Goal: Task Accomplishment & Management: Manage account settings

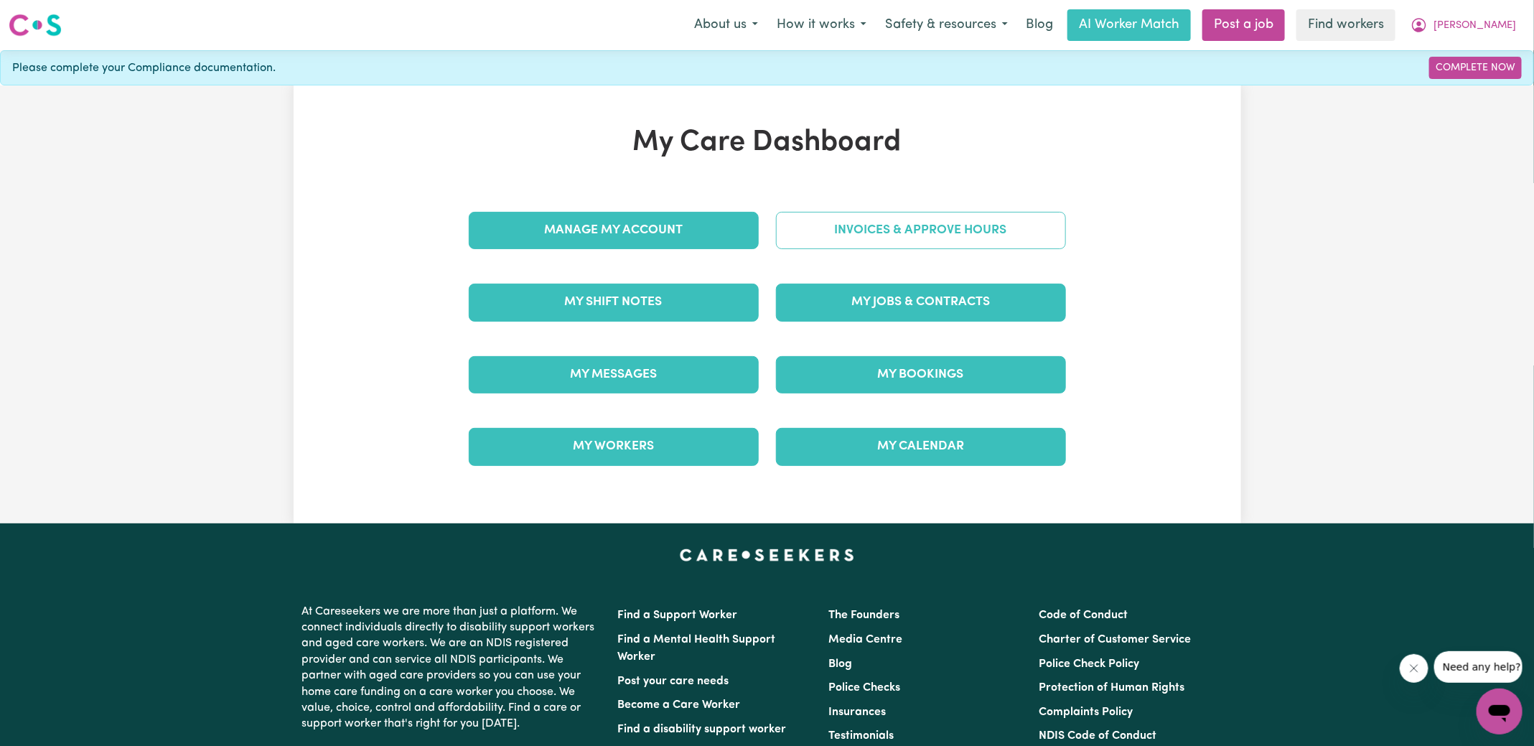
click at [803, 226] on link "Invoices & Approve Hours" at bounding box center [921, 230] width 290 height 37
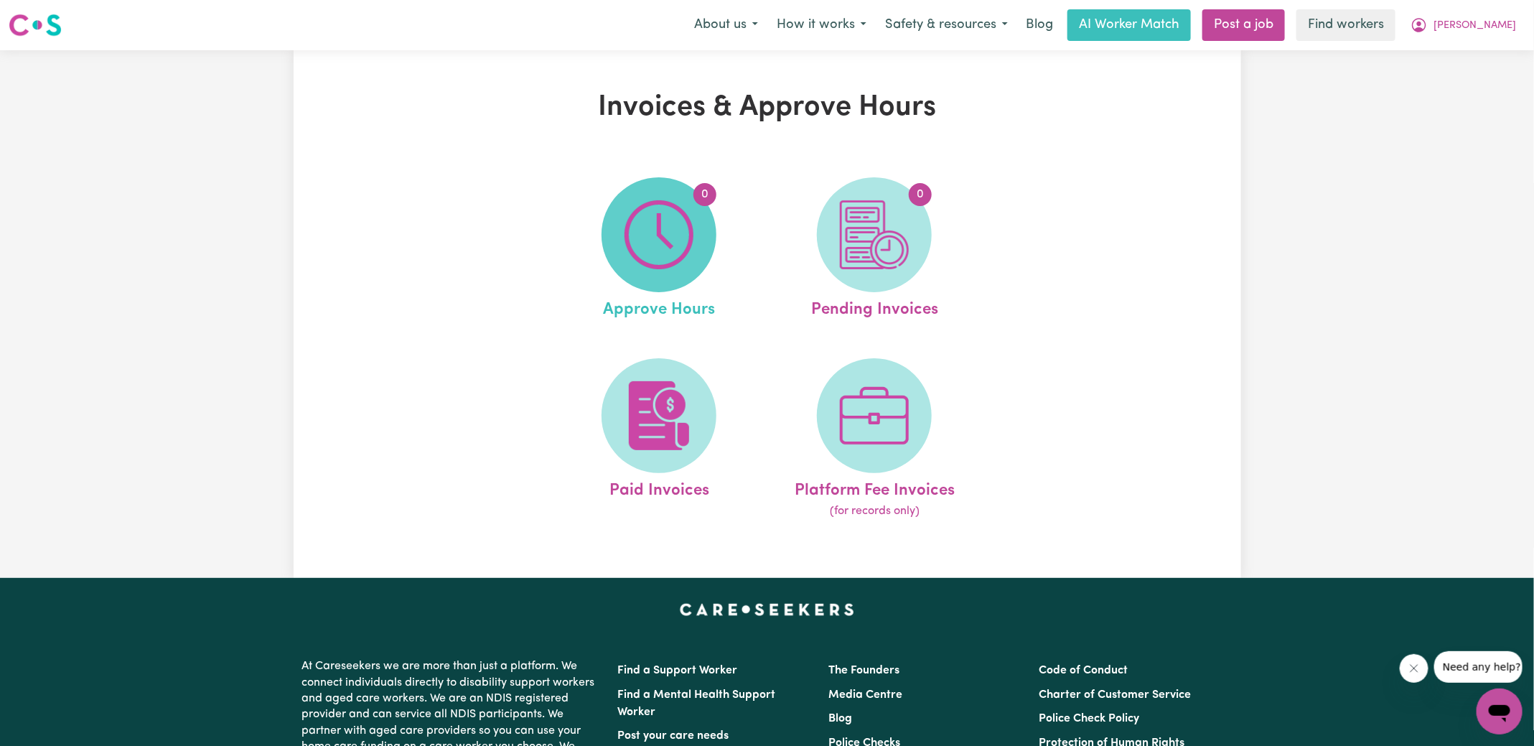
click at [645, 239] on img at bounding box center [659, 234] width 69 height 69
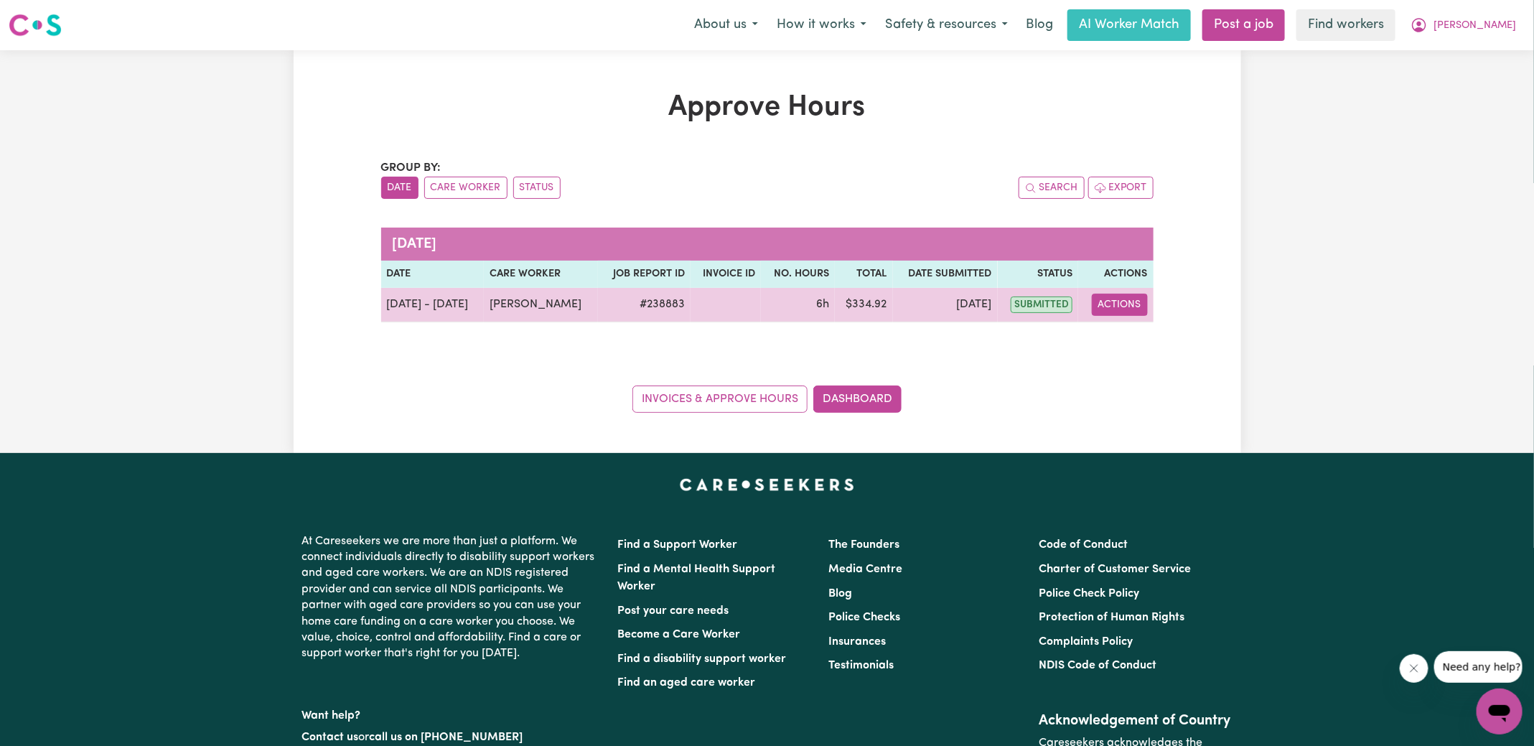
click at [1117, 309] on button "Actions" at bounding box center [1120, 305] width 56 height 22
click at [1139, 340] on link "View Job Report" at bounding box center [1156, 337] width 123 height 29
select select "pm"
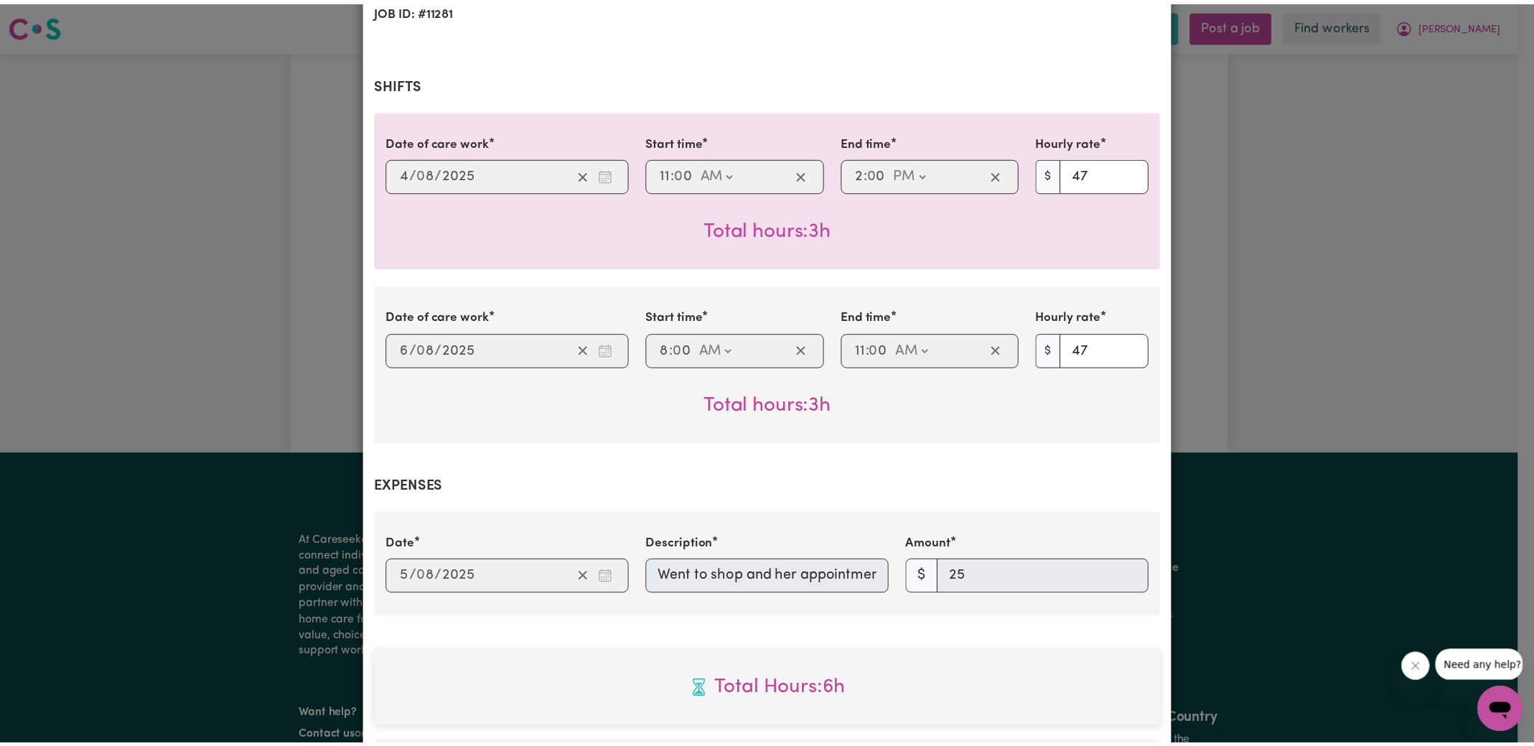
scroll to position [622, 0]
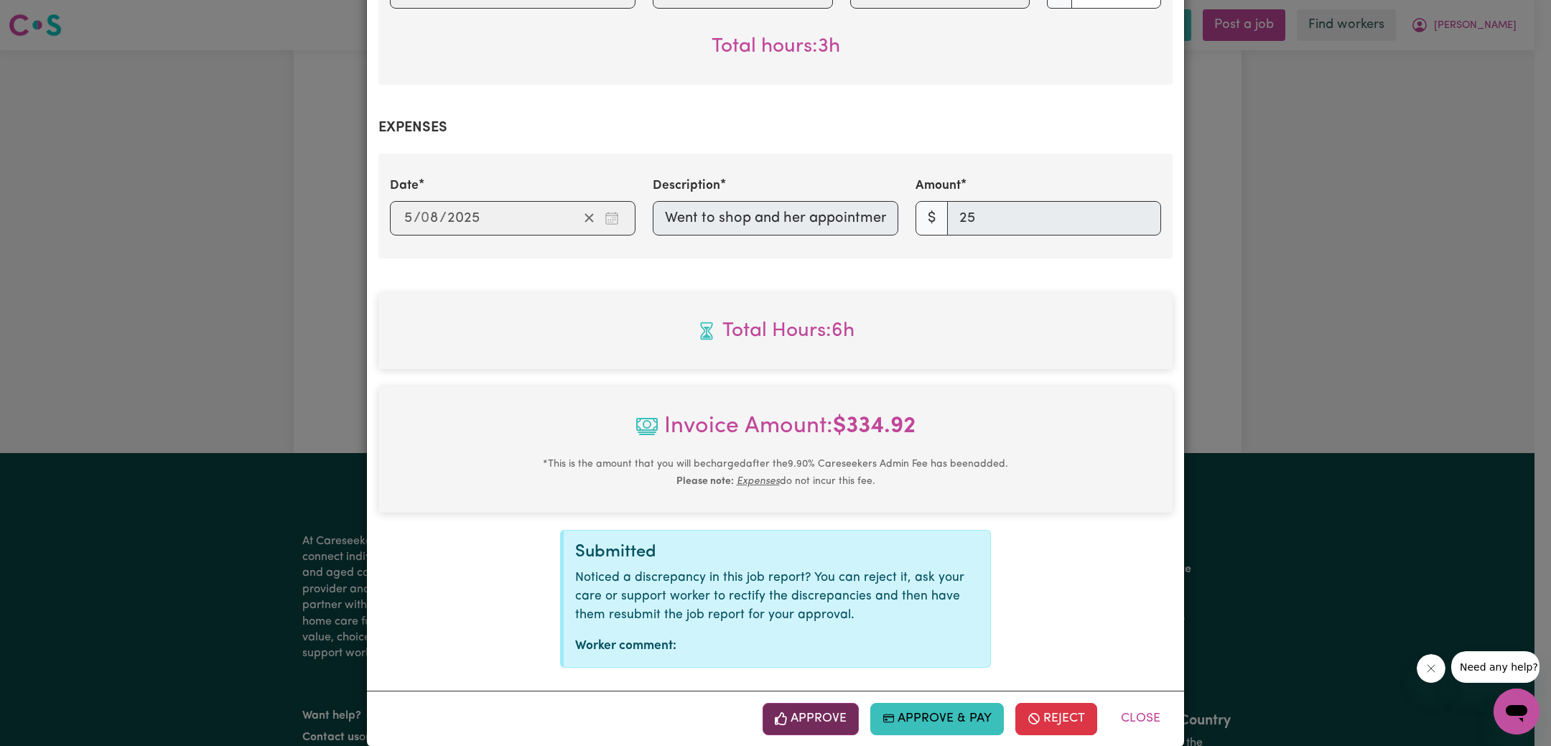
click at [831, 703] on button "Approve" at bounding box center [810, 719] width 96 height 32
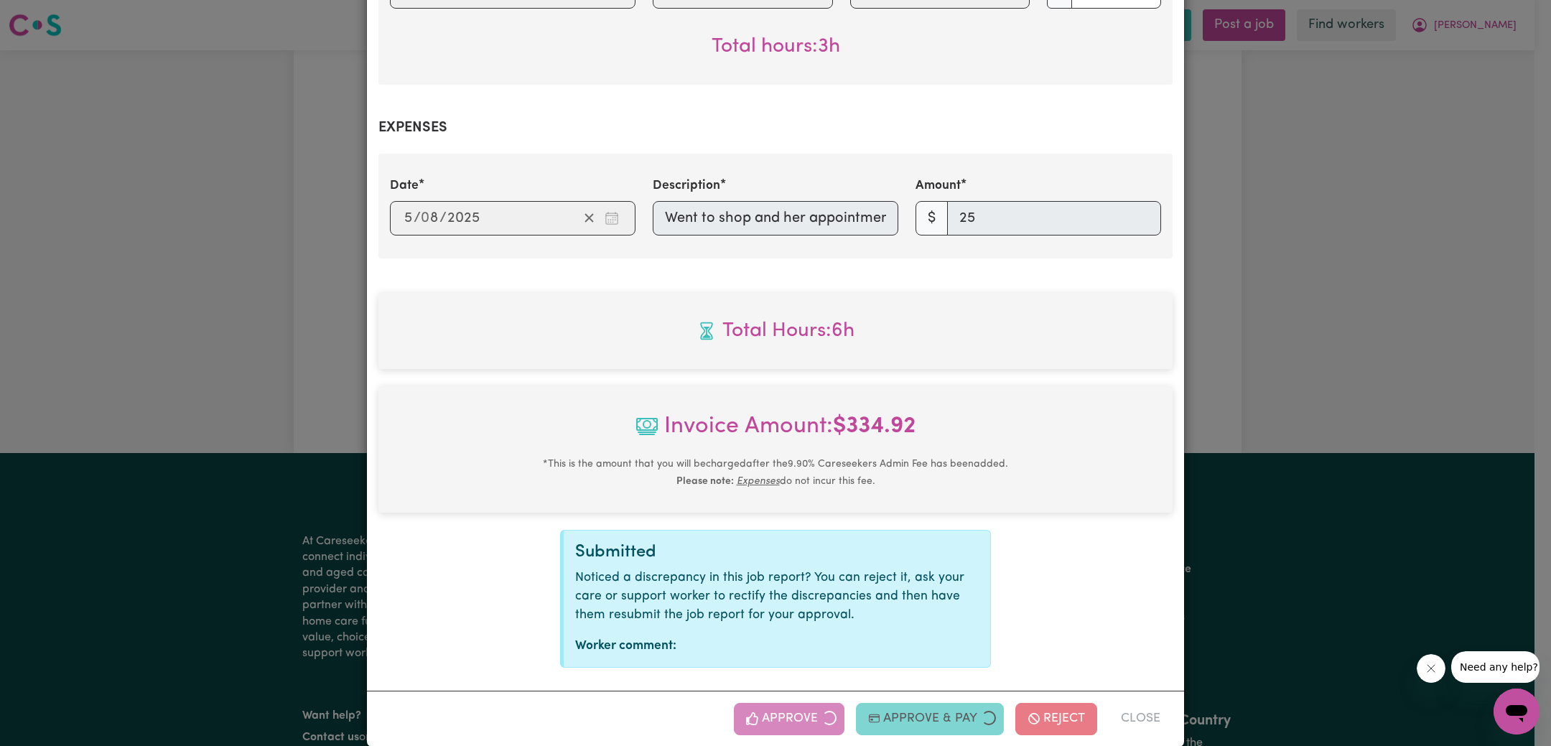
click at [1329, 419] on div "Job Report # 238883 - [PERSON_NAME] Summary Job report # 238883 Client name: [P…" at bounding box center [775, 373] width 1551 height 746
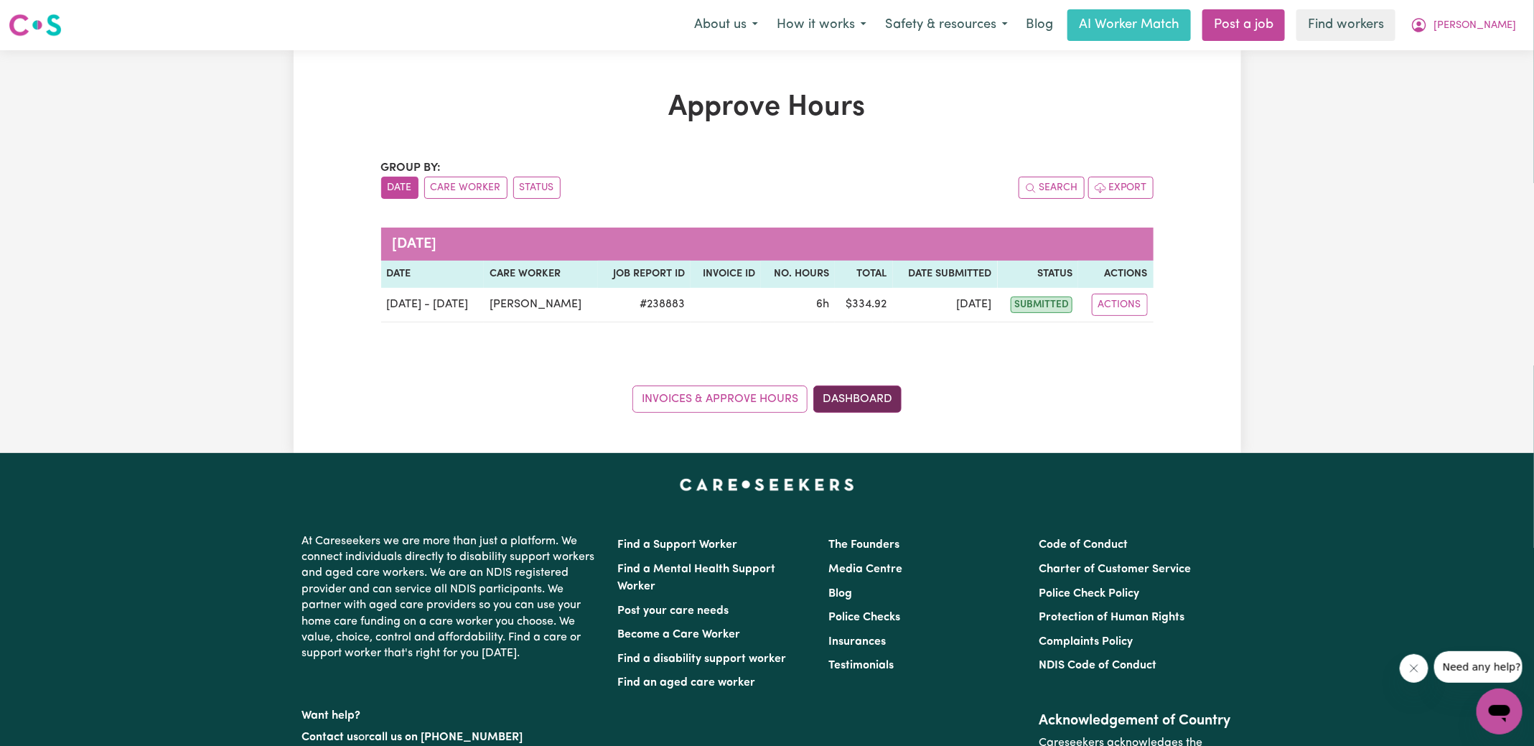
click at [869, 389] on link "Dashboard" at bounding box center [857, 399] width 88 height 27
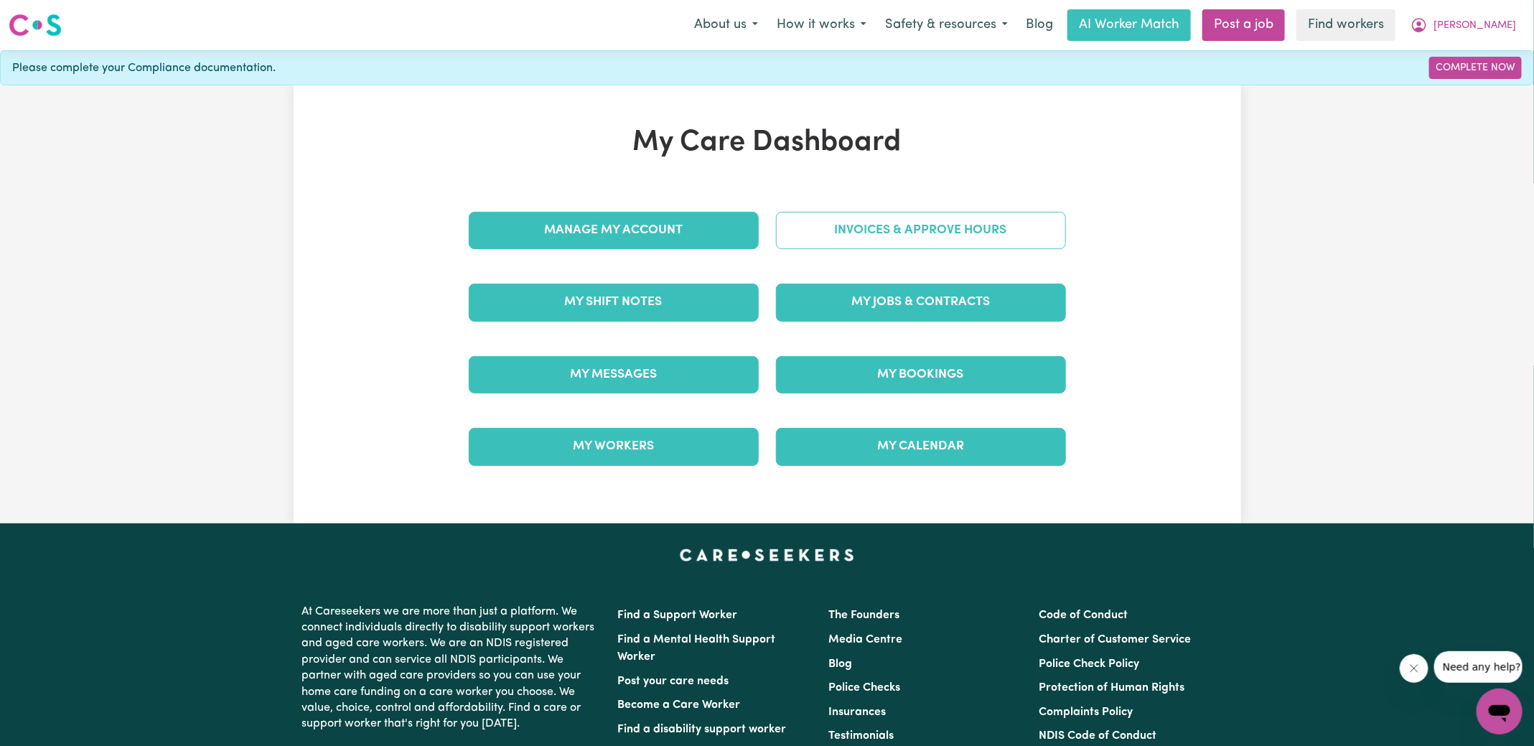
click at [868, 235] on link "Invoices & Approve Hours" at bounding box center [921, 230] width 290 height 37
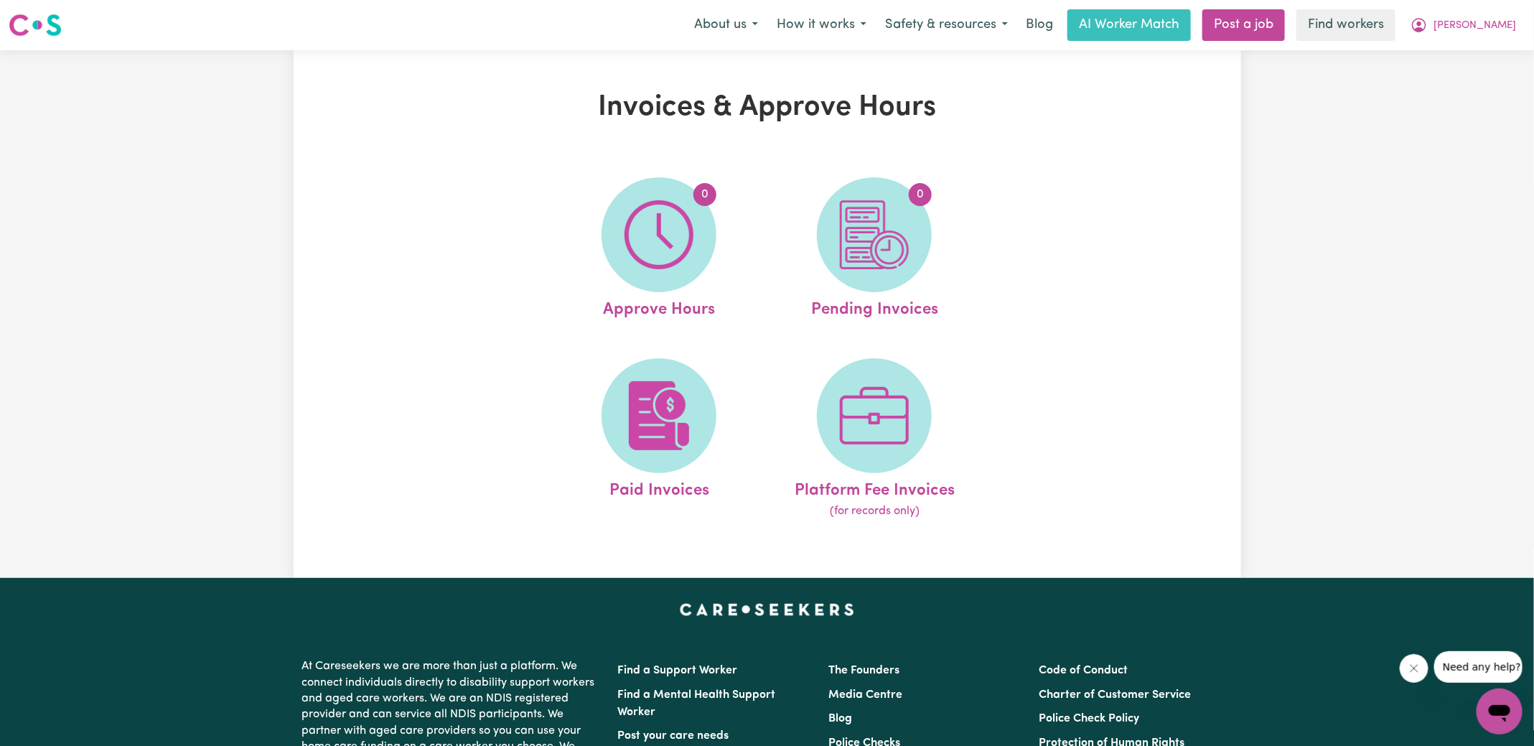
click at [868, 235] on img at bounding box center [874, 234] width 69 height 69
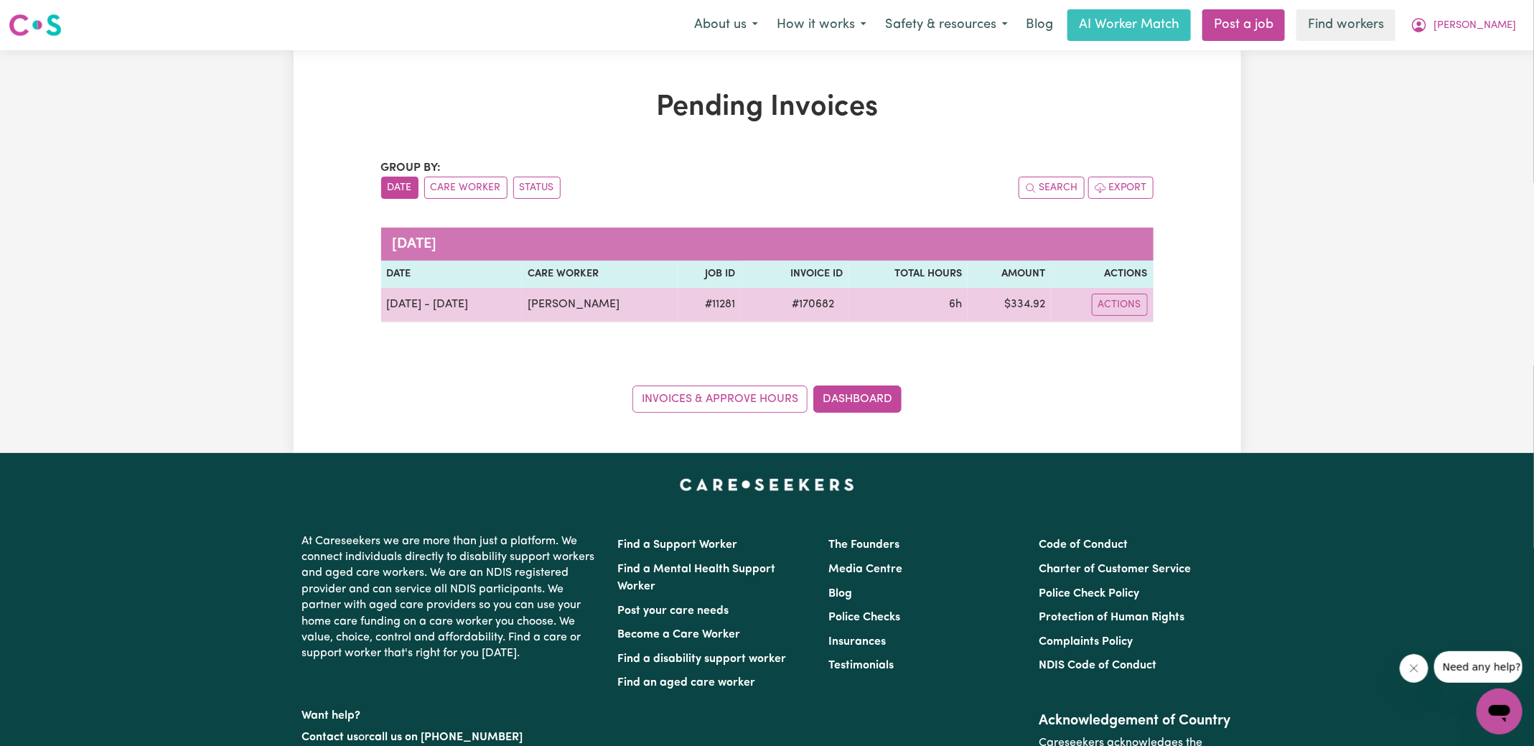
click at [805, 307] on span "# 170682" at bounding box center [813, 304] width 60 height 17
copy span "170682"
click at [1026, 301] on td "$ 334.92" at bounding box center [1009, 305] width 83 height 34
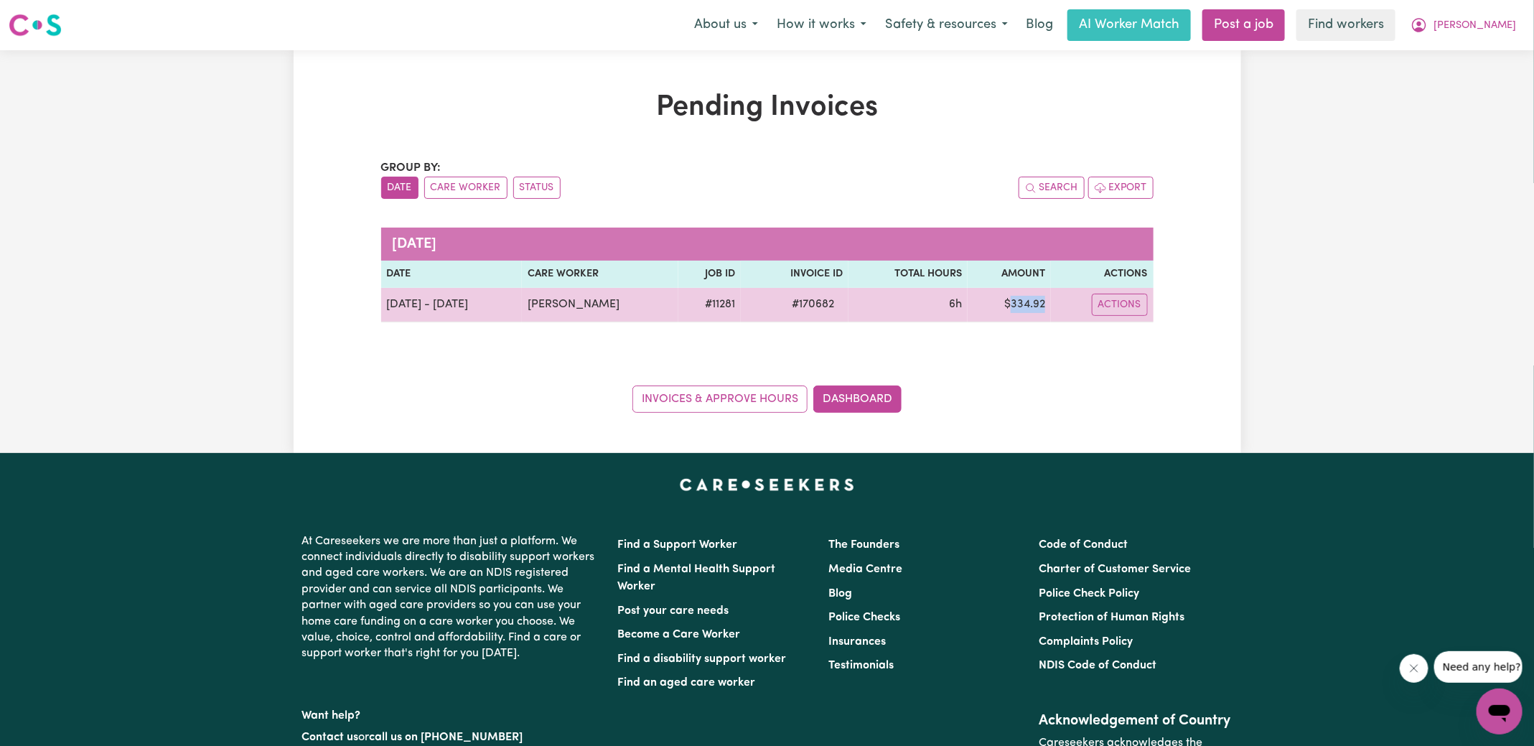
copy td "334.92"
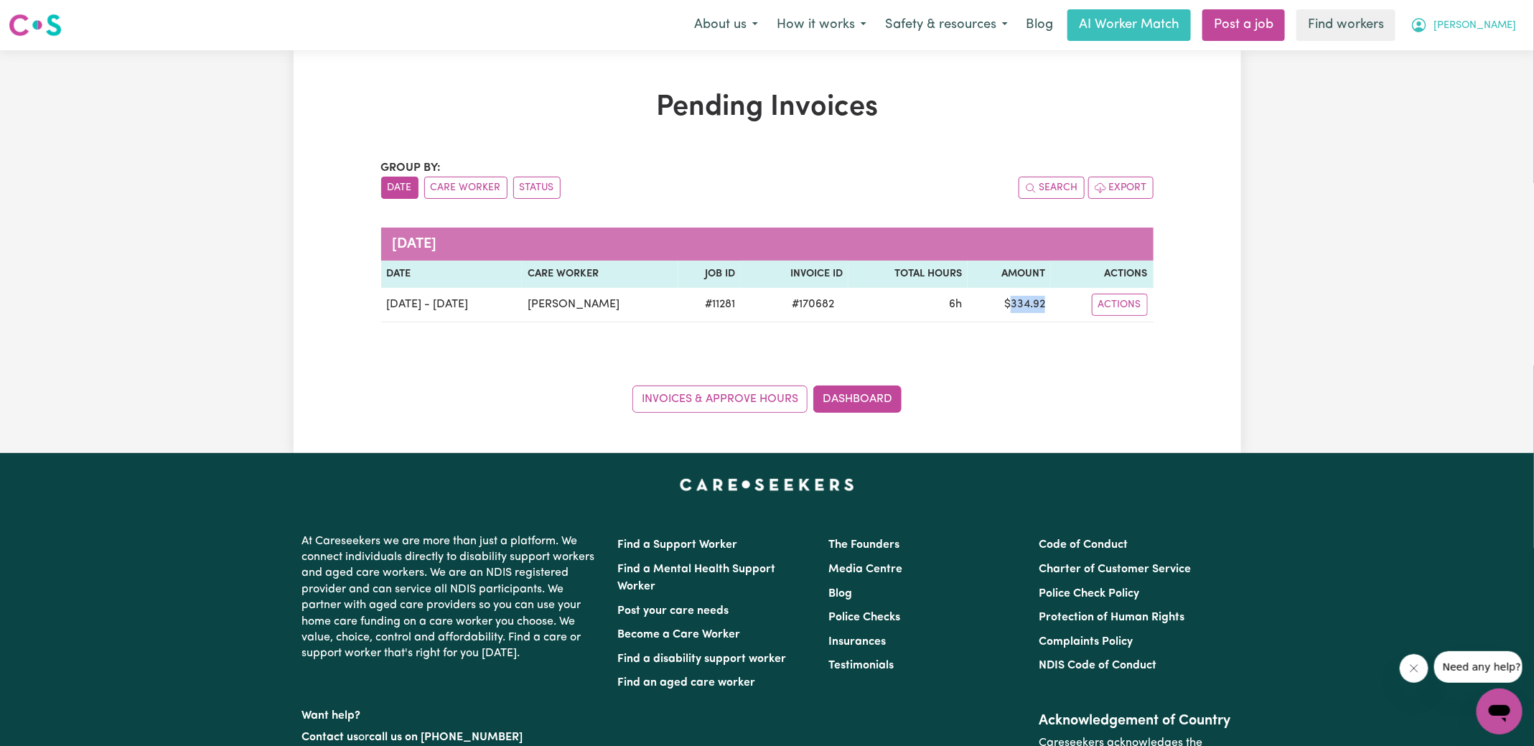
click at [1483, 21] on button "[PERSON_NAME]" at bounding box center [1463, 25] width 124 height 30
click at [1443, 87] on link "Logout" at bounding box center [1467, 82] width 113 height 27
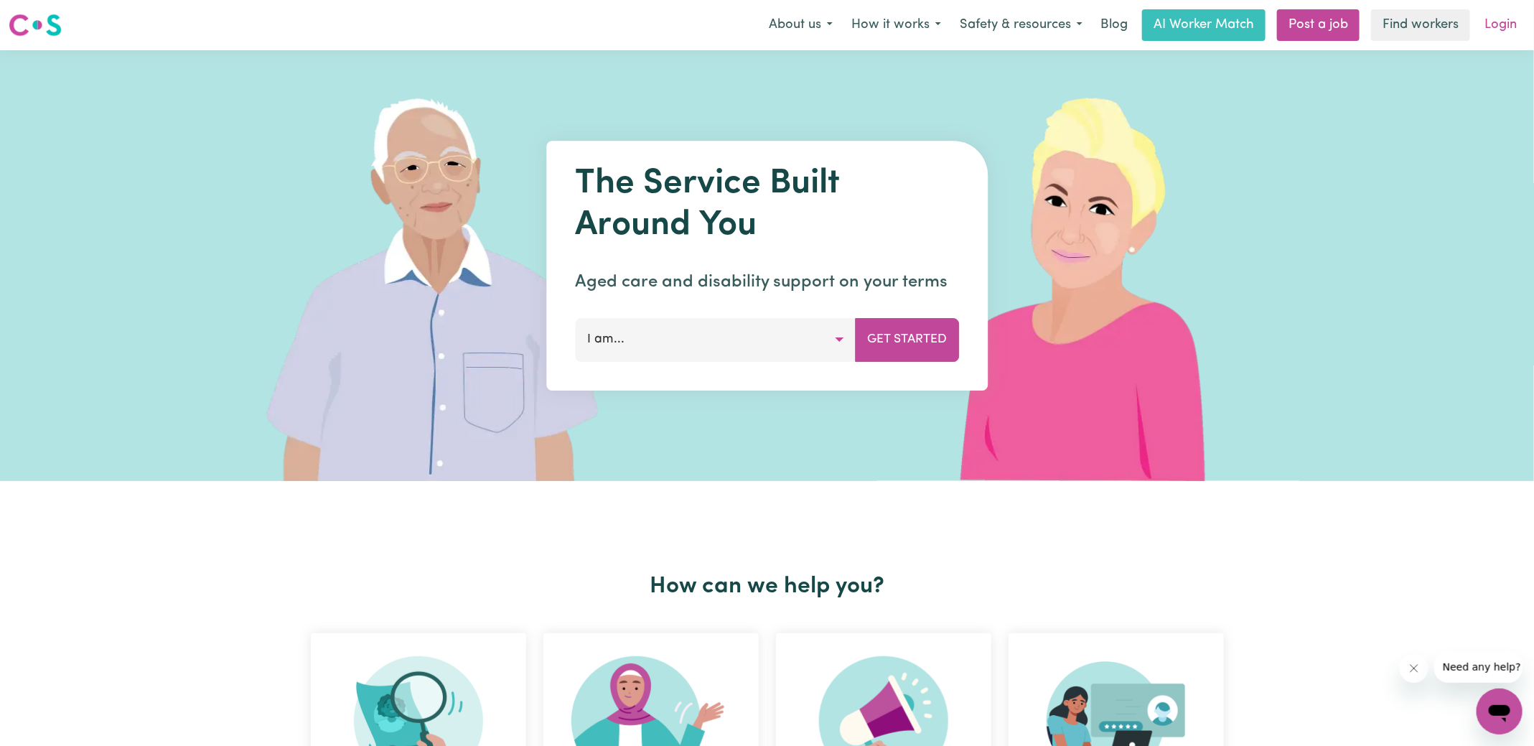
click at [1499, 27] on link "Login" at bounding box center [1501, 25] width 50 height 32
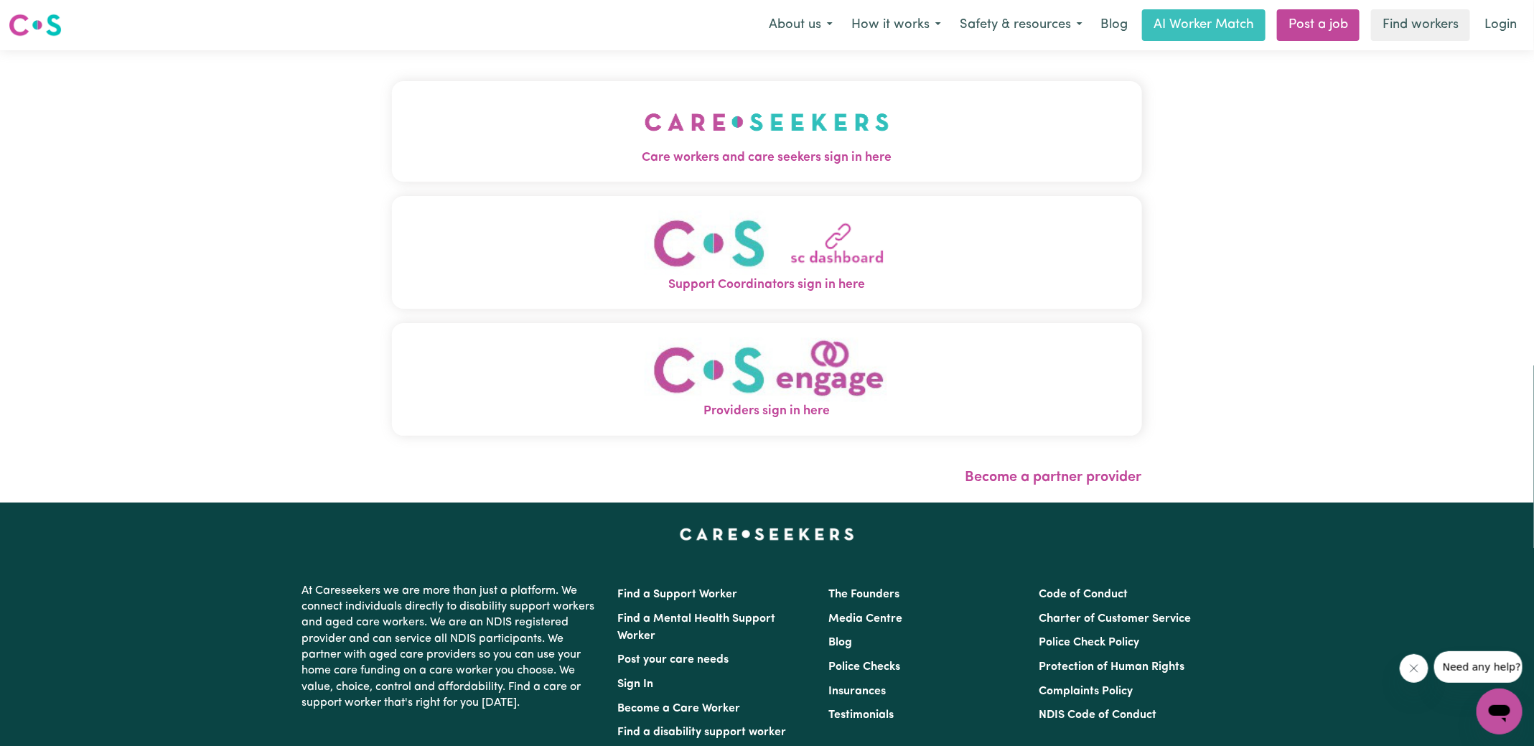
click at [591, 141] on button "Care workers and care seekers sign in here" at bounding box center [767, 131] width 750 height 101
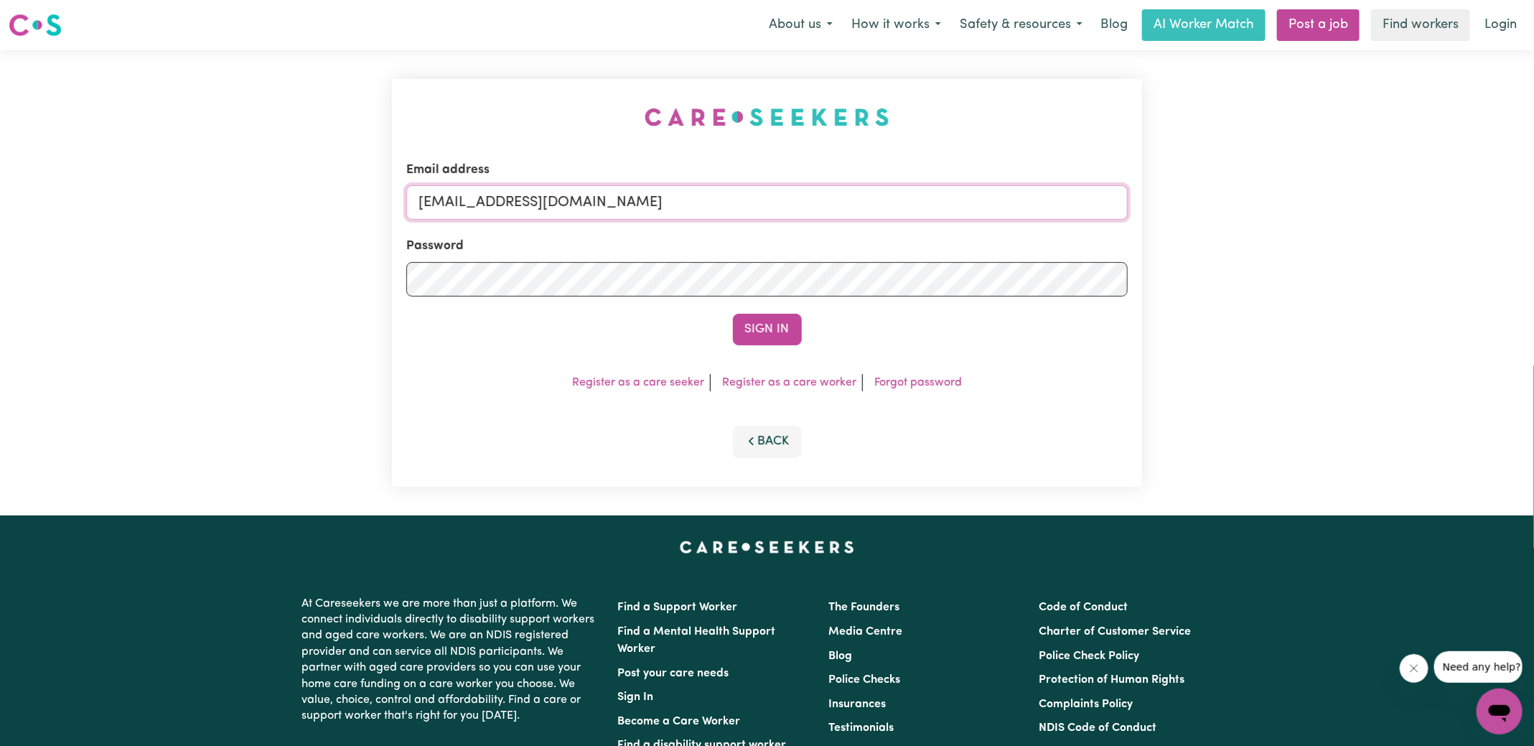
drag, startPoint x: 491, startPoint y: 200, endPoint x: 1149, endPoint y: 207, distance: 657.6
click at [1149, 210] on div "Email address [EMAIL_ADDRESS][DOMAIN_NAME] Password Sign In Register as a care …" at bounding box center [766, 282] width 767 height 465
type input "[EMAIL_ADDRESS][DOMAIN_NAME]"
click at [733, 314] on button "Sign In" at bounding box center [767, 330] width 69 height 32
